Goal: Communication & Community: Answer question/provide support

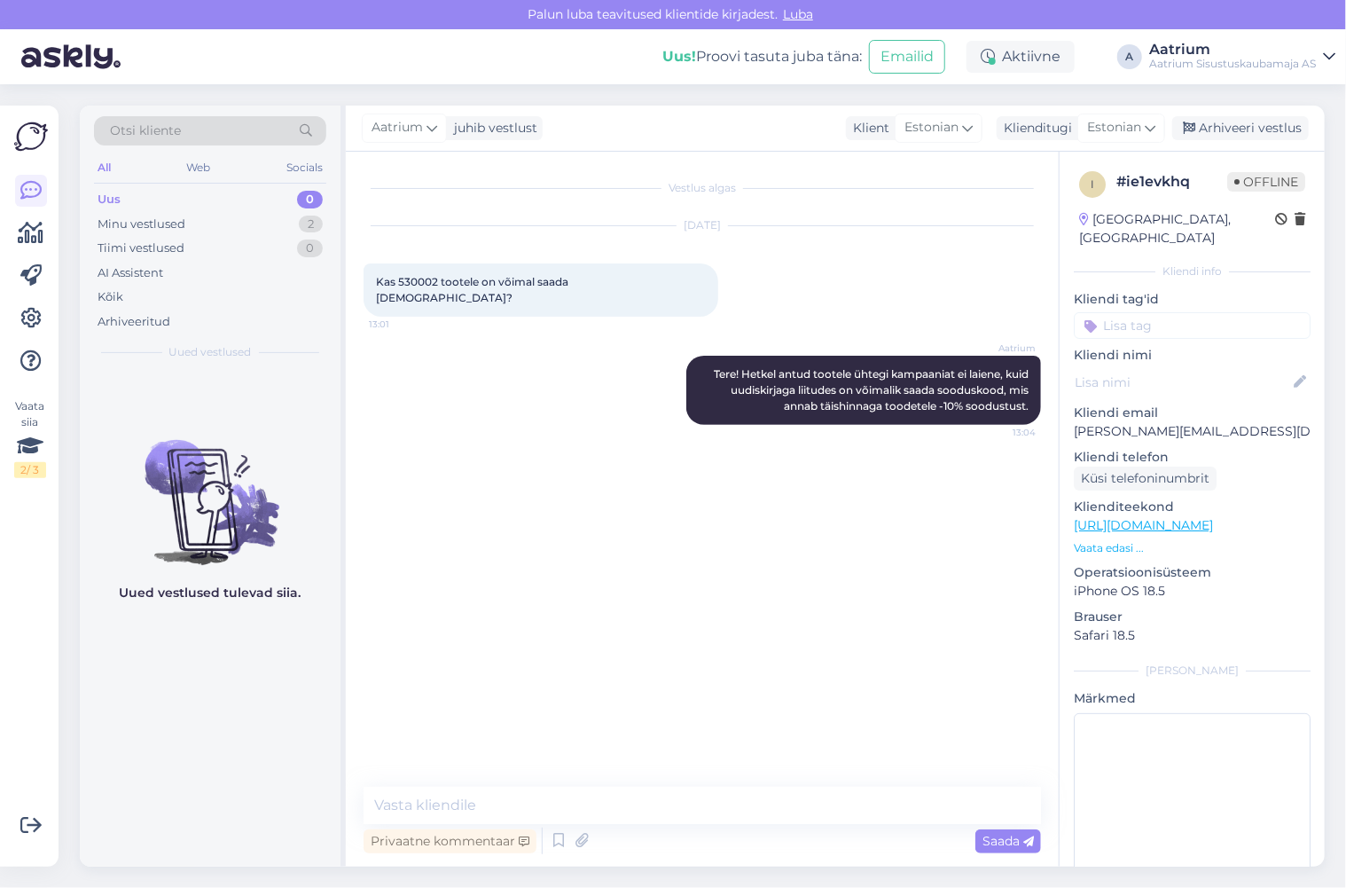
click at [402, 468] on div "Vestlus algas [DATE] Kas 530002 tootele on võimal saada allahindlust? 13:01 Aat…" at bounding box center [711, 469] width 694 height 601
click at [401, 493] on div "Vestlus algas [DATE] Kas 530002 tootele on võimal saada allahindlust? 13:01 Aat…" at bounding box center [711, 469] width 694 height 601
click at [1249, 129] on div "Arhiveeri vestlus" at bounding box center [1240, 128] width 137 height 24
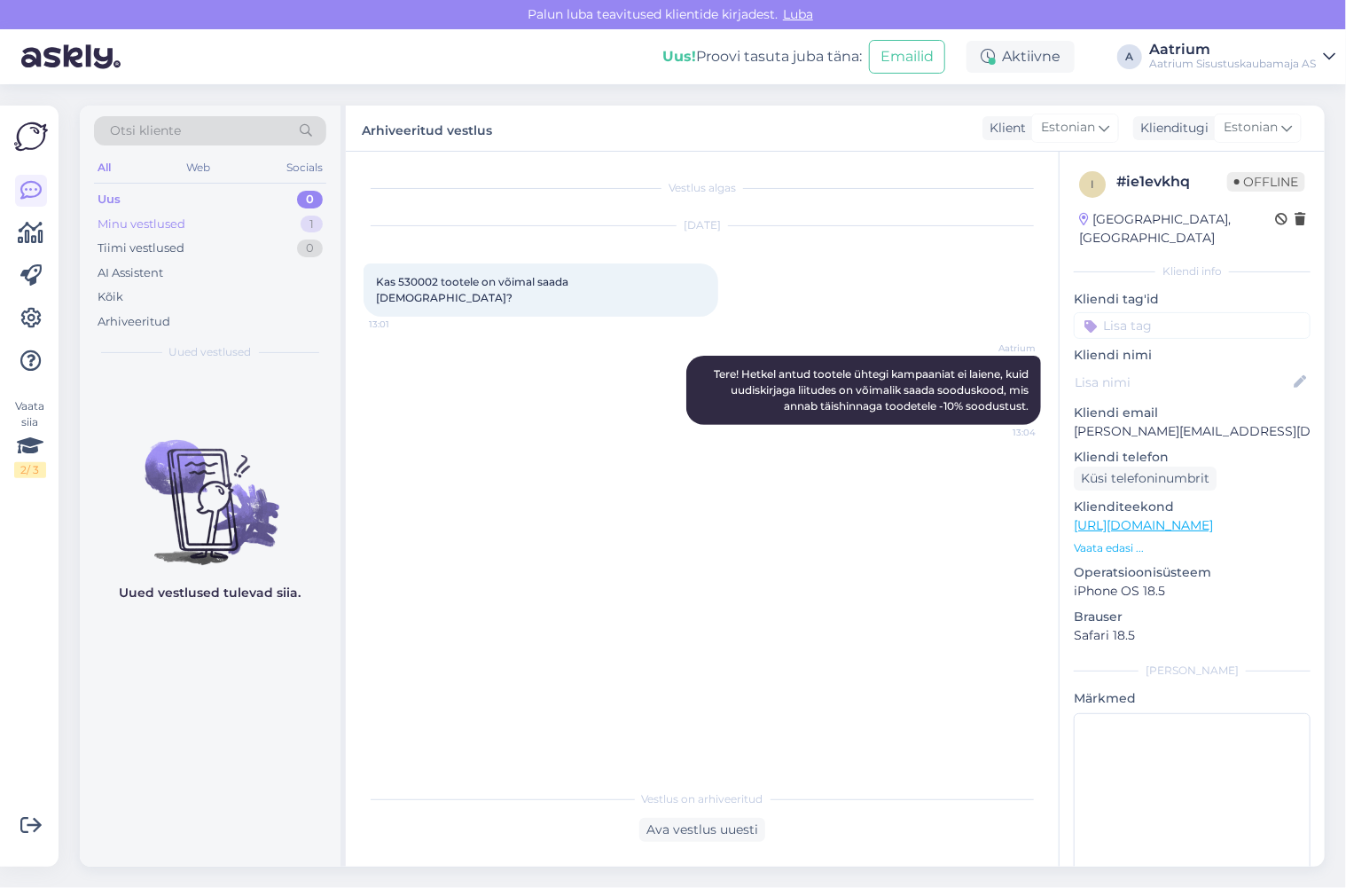
click at [146, 225] on div "Minu vestlused" at bounding box center [142, 225] width 88 height 18
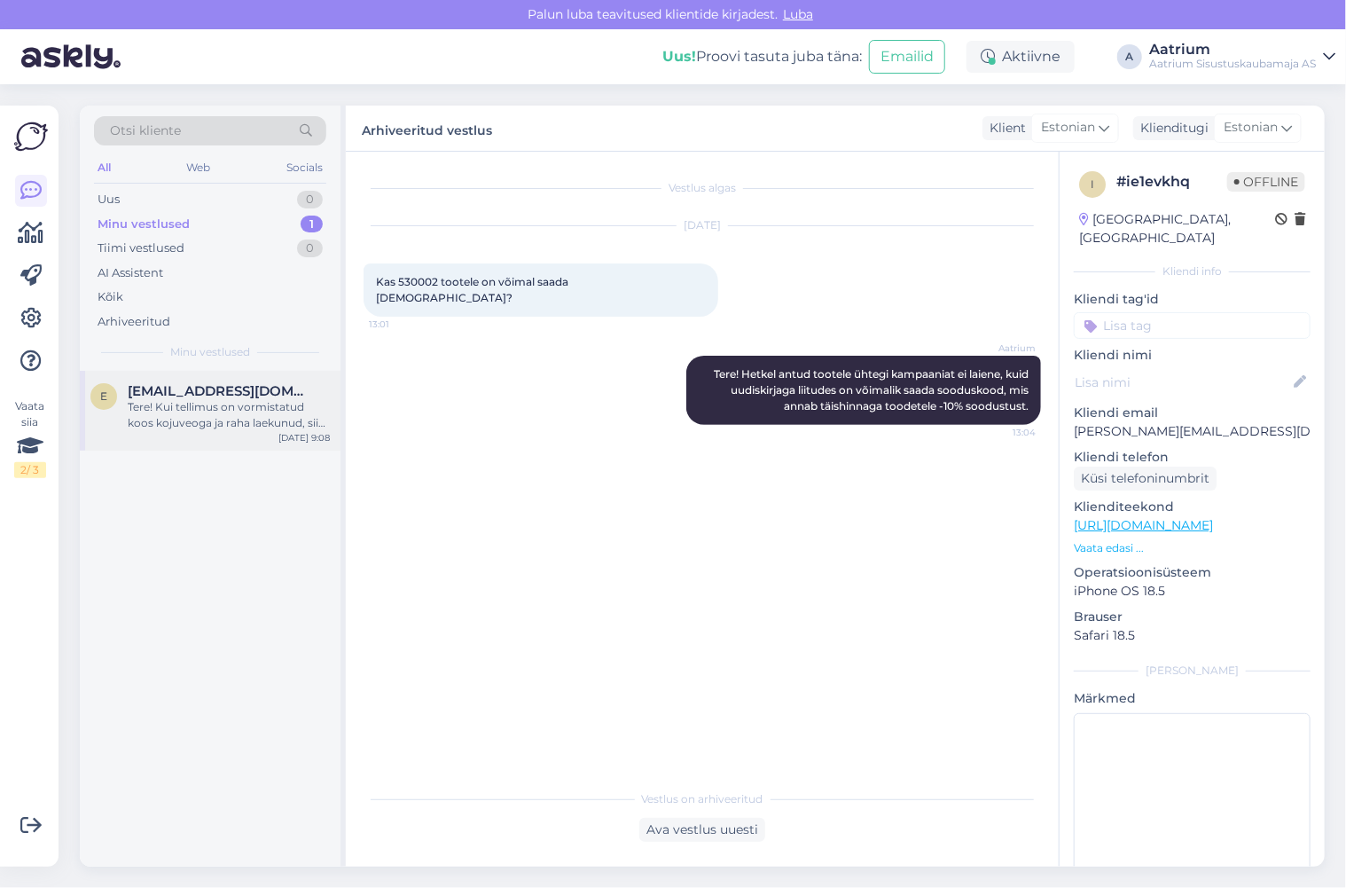
click at [180, 426] on div "Tere! Kui tellimus on vormistatud koos kojuveoga ja raha laekunud, siis edastam…" at bounding box center [229, 415] width 202 height 32
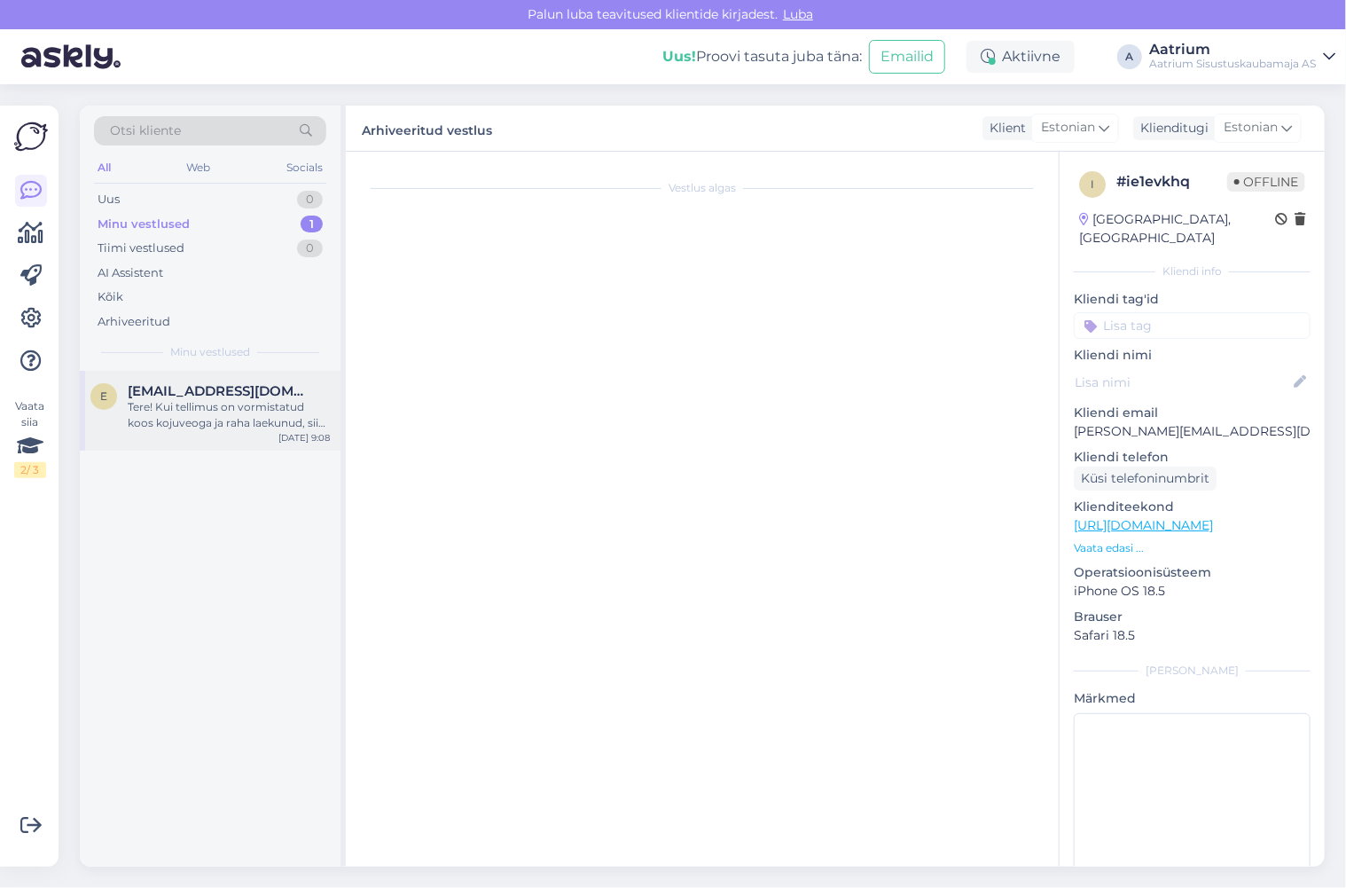
scroll to position [280, 0]
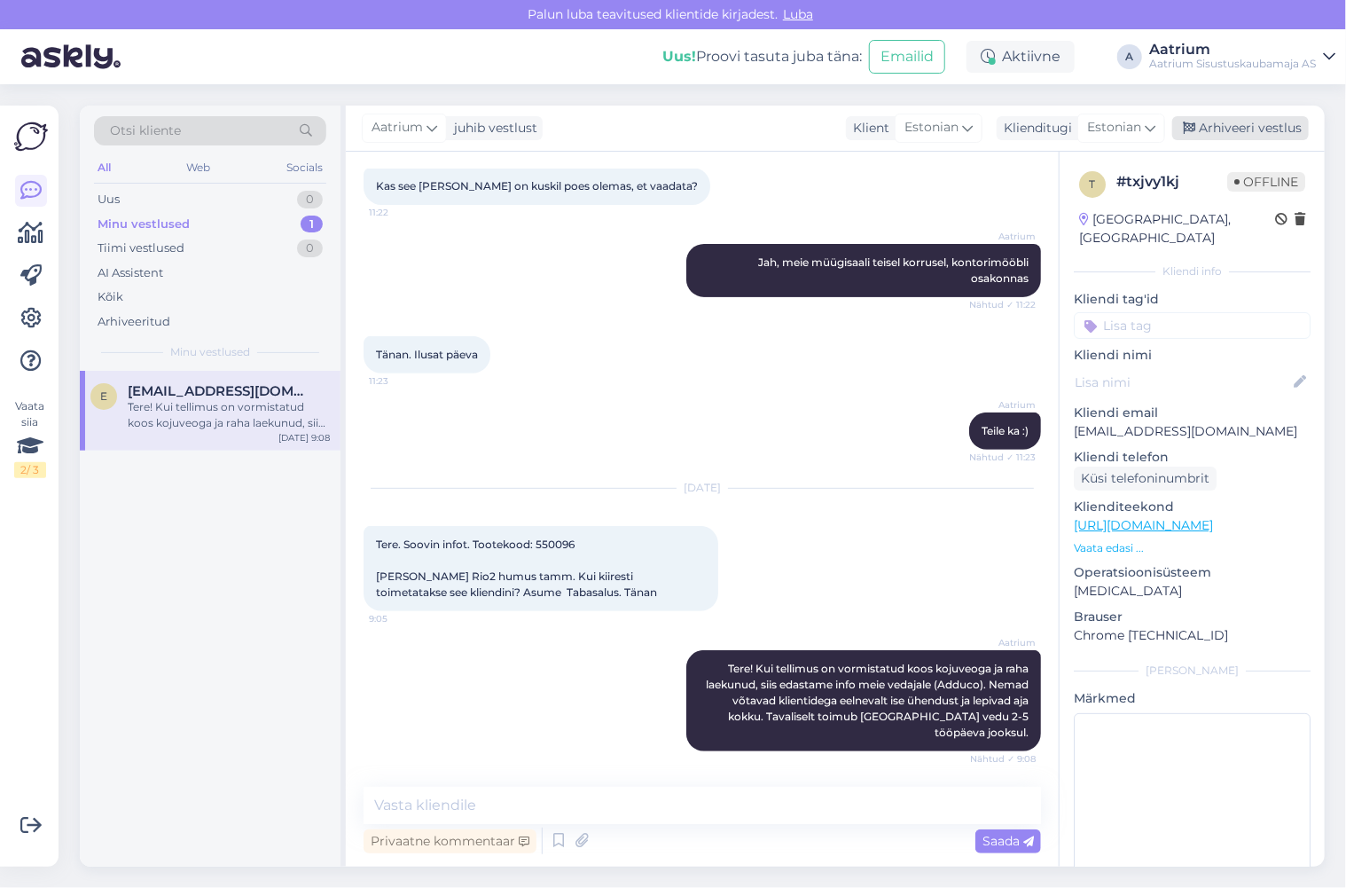
click at [1227, 127] on div "Arhiveeri vestlus" at bounding box center [1240, 128] width 137 height 24
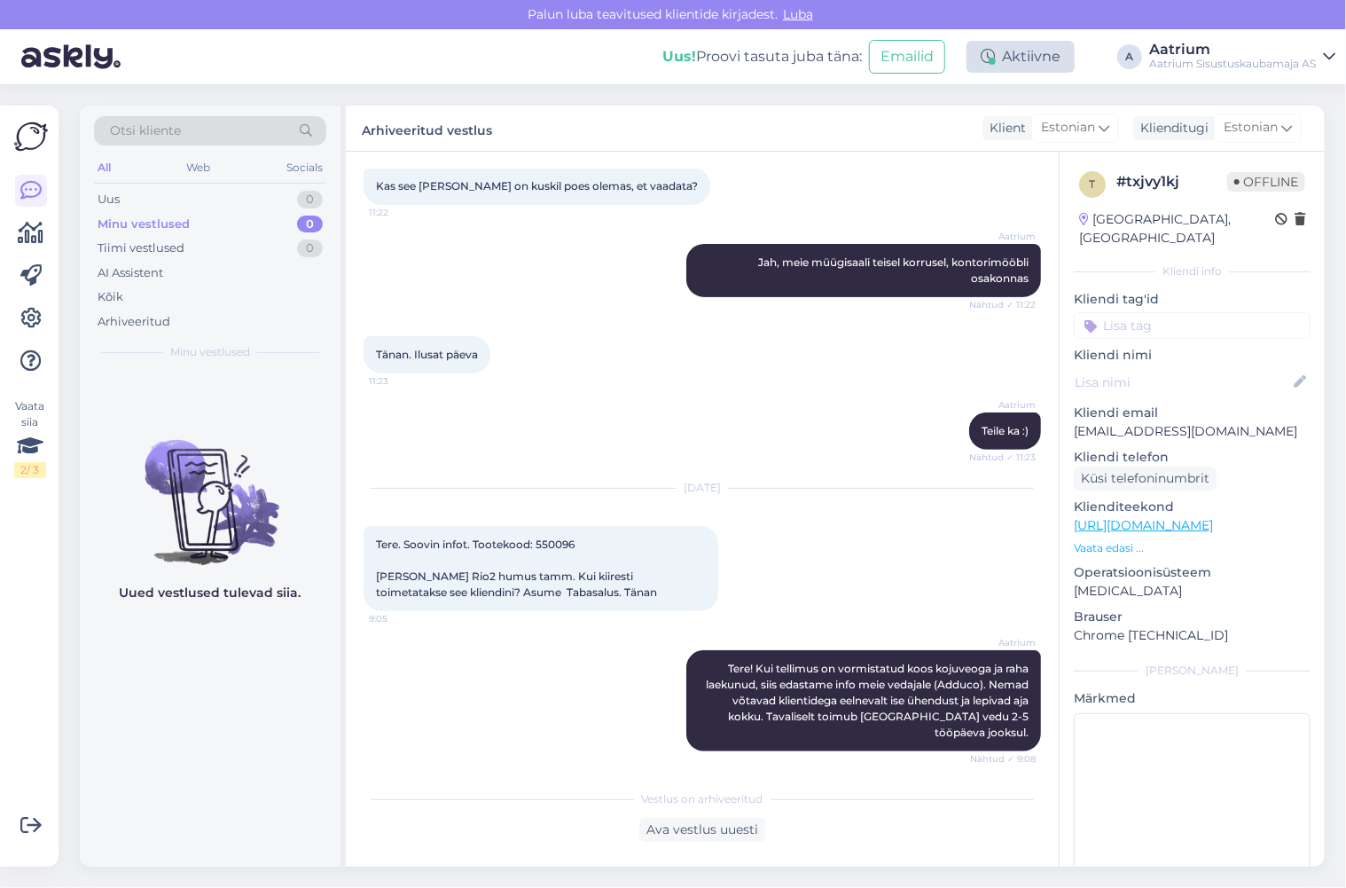
click at [1023, 57] on div "Aktiivne" at bounding box center [1021, 57] width 108 height 32
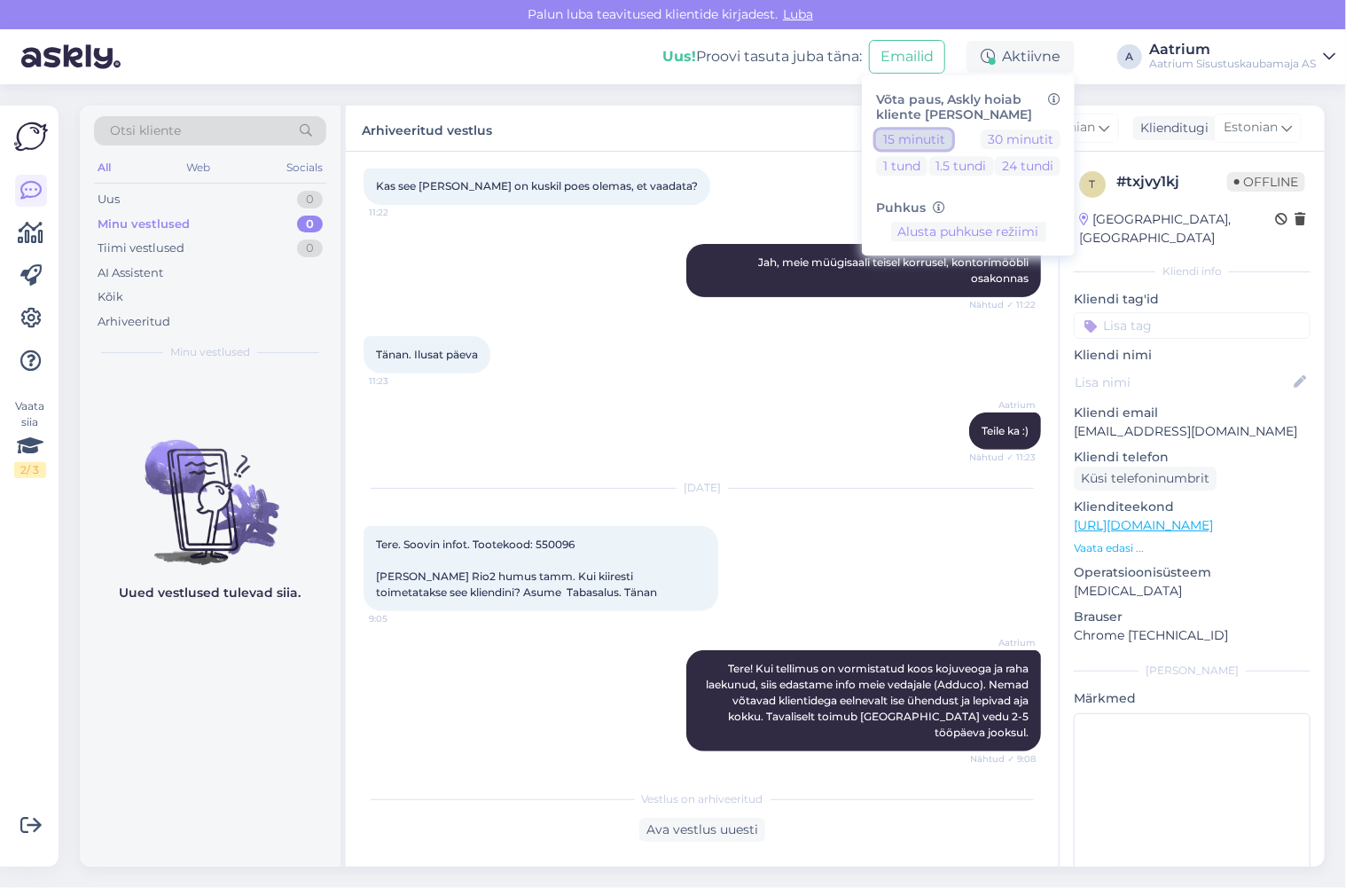
click at [906, 138] on button "15 minutit" at bounding box center [914, 139] width 76 height 20
click at [767, 388] on div "Tänan. Ilusat päeva 11:23" at bounding box center [703, 355] width 678 height 76
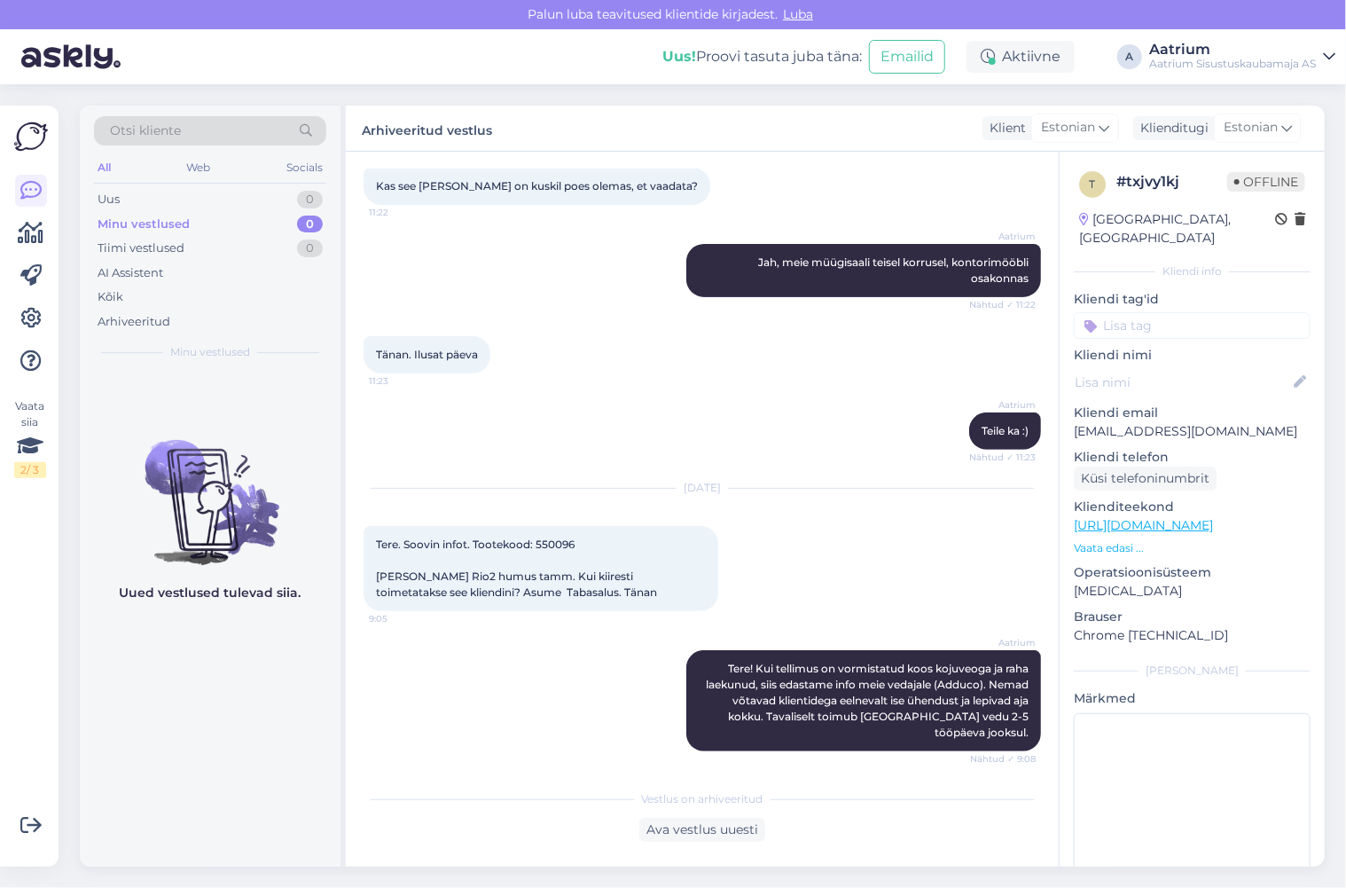
click at [490, 663] on div "Aatrium Tere! Kui tellimus on vormistatud koos kojuveoga ja raha laekunud, siis…" at bounding box center [703, 701] width 678 height 140
